Goal: Information Seeking & Learning: Learn about a topic

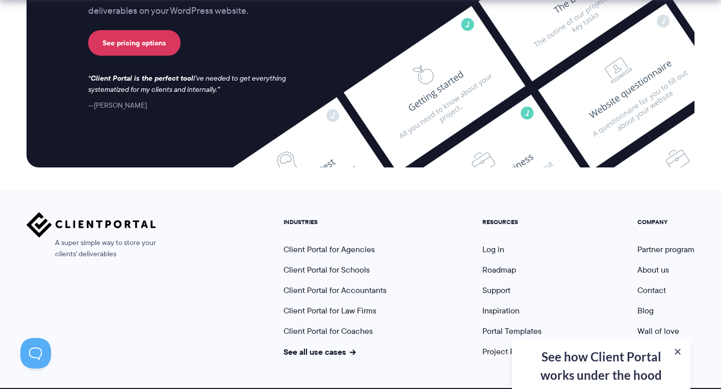
scroll to position [2761, 0]
